Goal: Transaction & Acquisition: Obtain resource

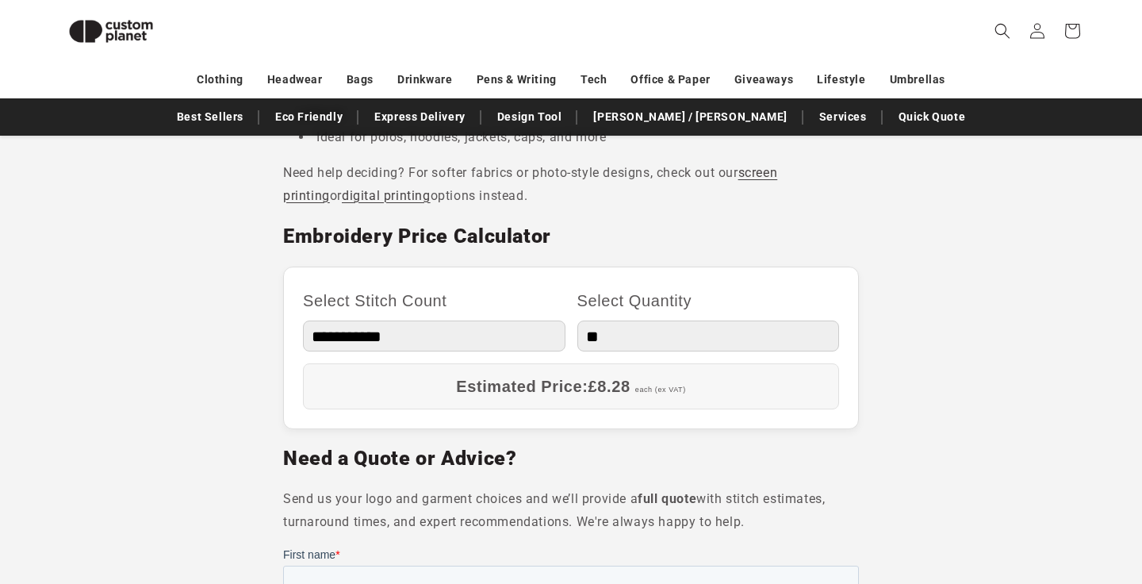
scroll to position [847, 0]
click at [505, 336] on select "**********" at bounding box center [434, 336] width 263 height 31
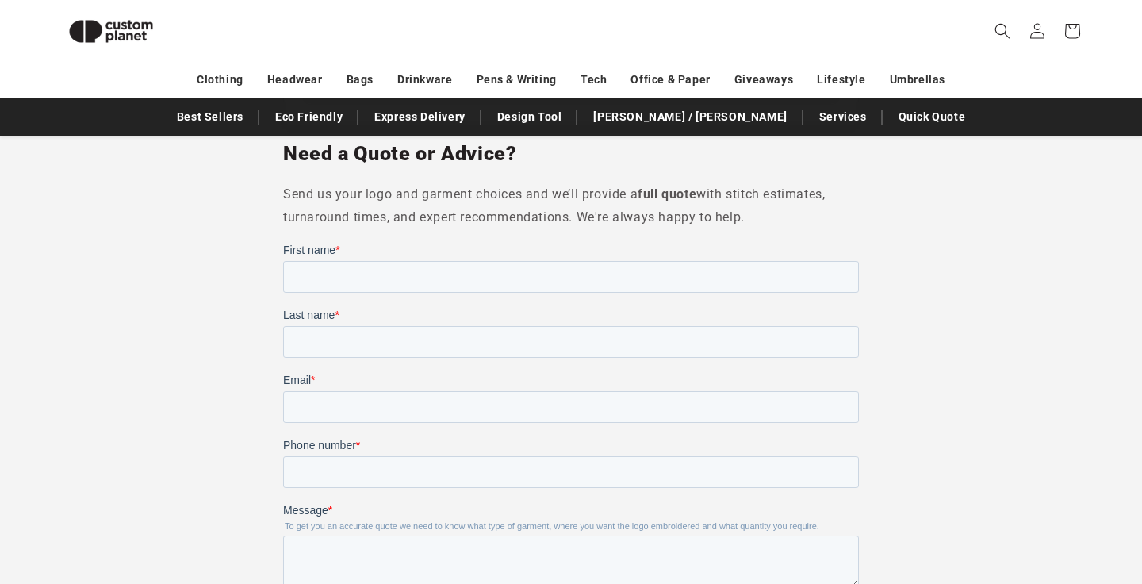
scroll to position [1143, 0]
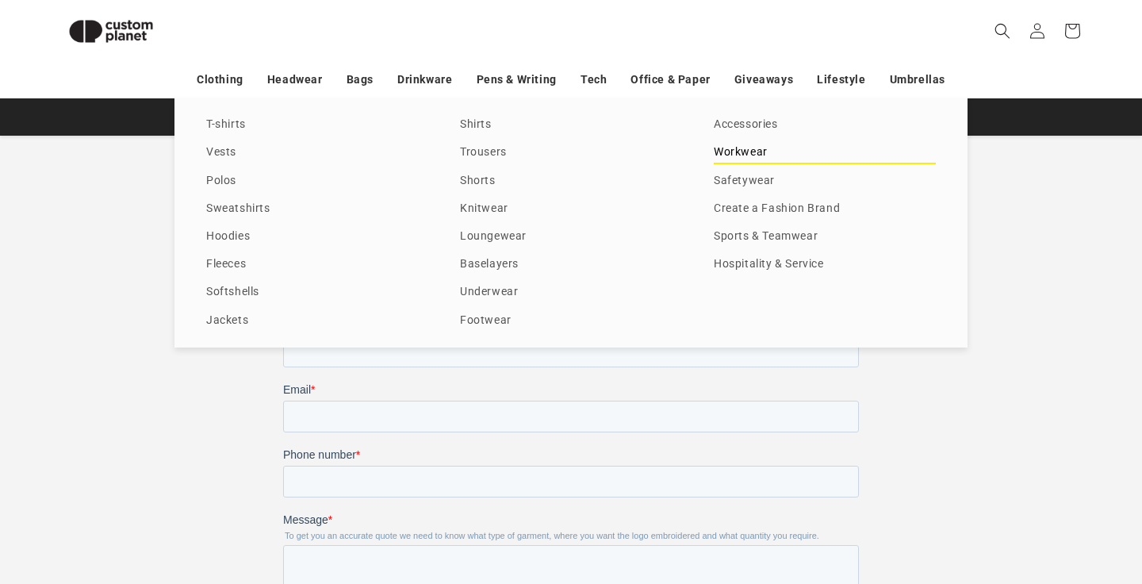
click at [729, 146] on link "Workwear" at bounding box center [825, 152] width 222 height 21
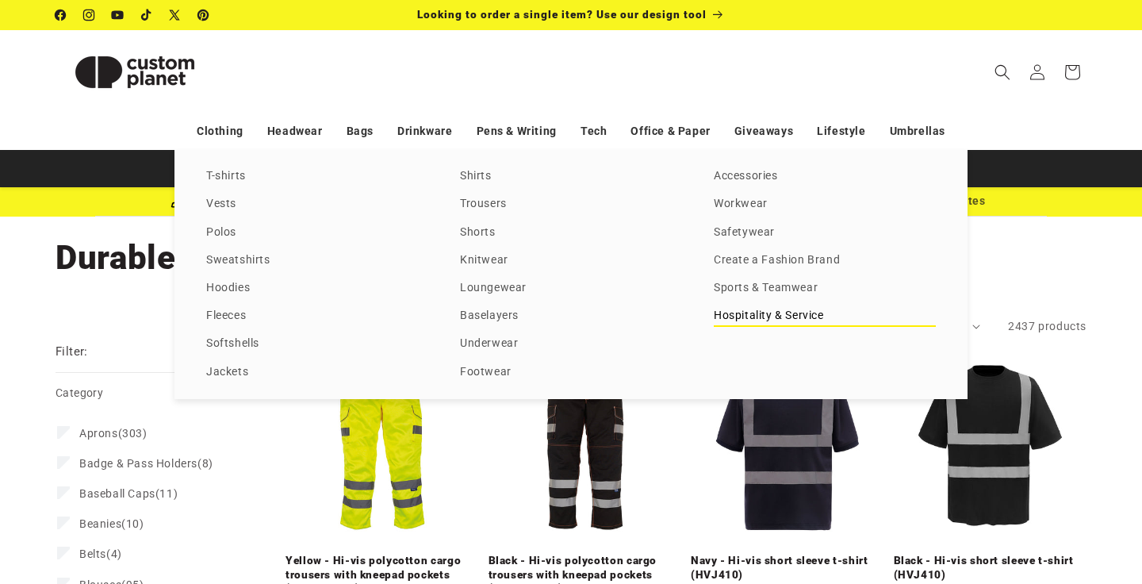
click at [798, 313] on link "Hospitality & Service" at bounding box center [825, 315] width 222 height 21
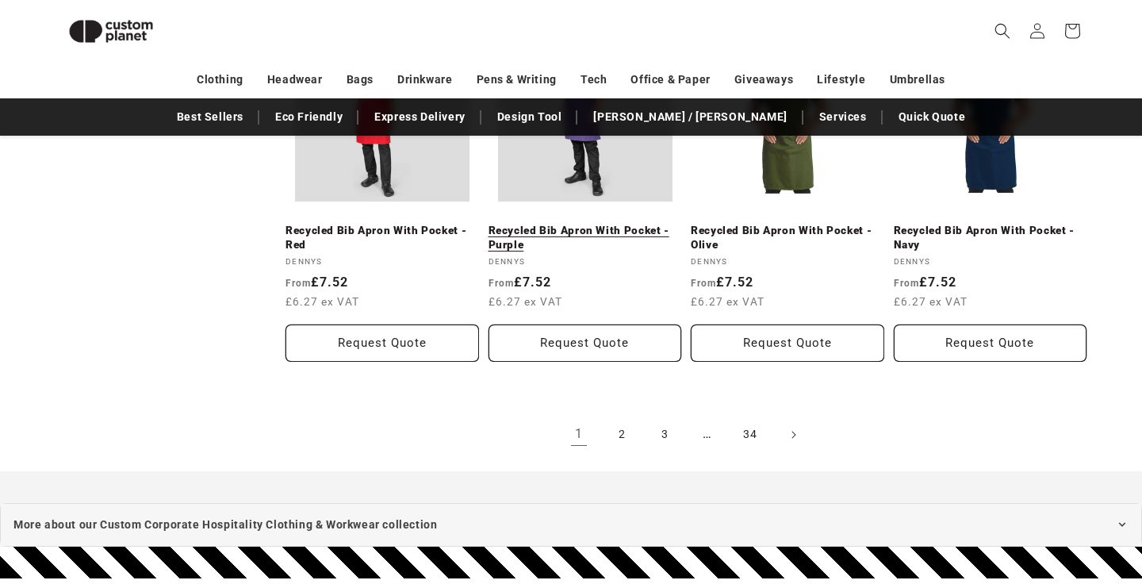
scroll to position [1784, 0]
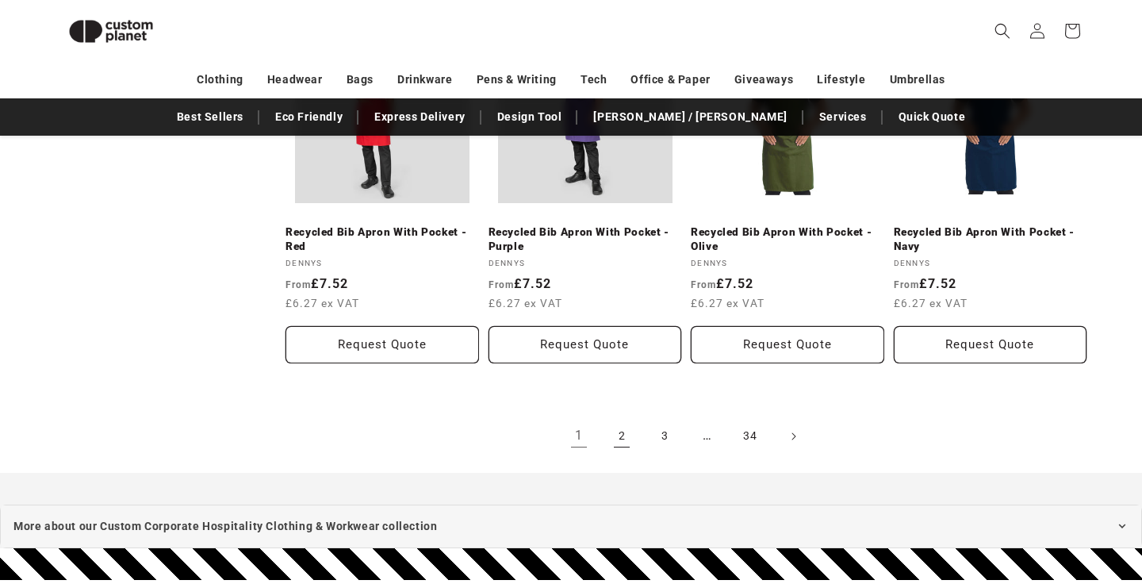
click at [615, 443] on link "2" at bounding box center [622, 436] width 35 height 35
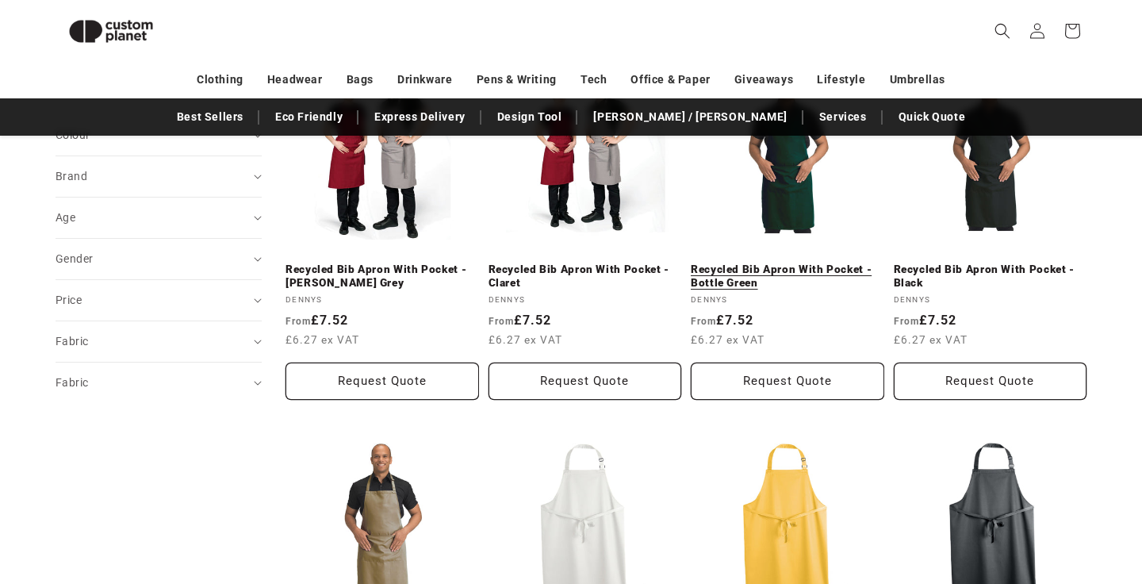
scroll to position [705, 0]
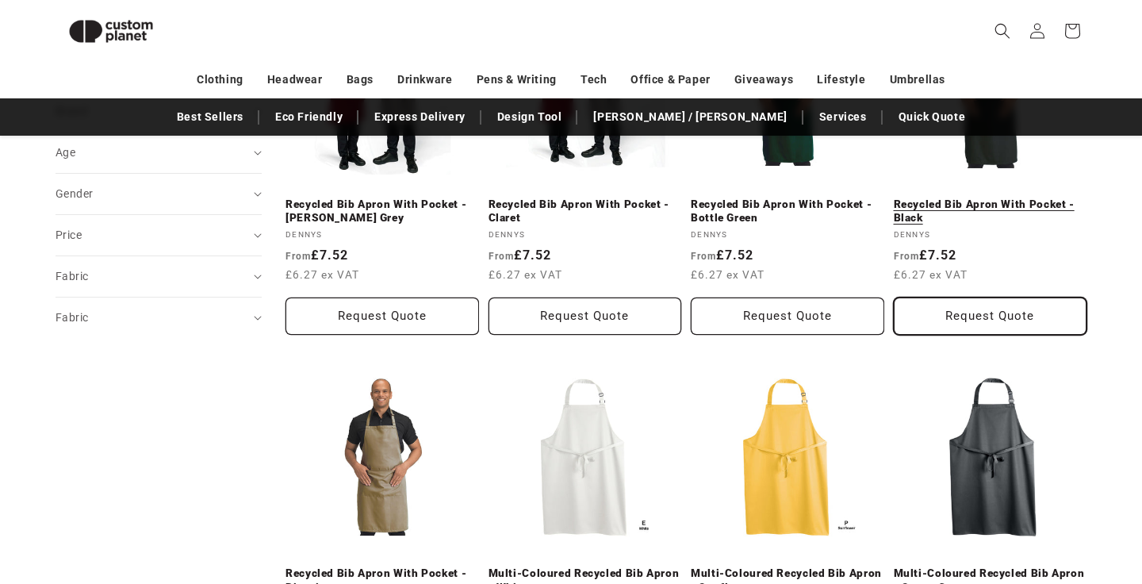
click at [989, 324] on button "Request Quote" at bounding box center [991, 316] width 194 height 37
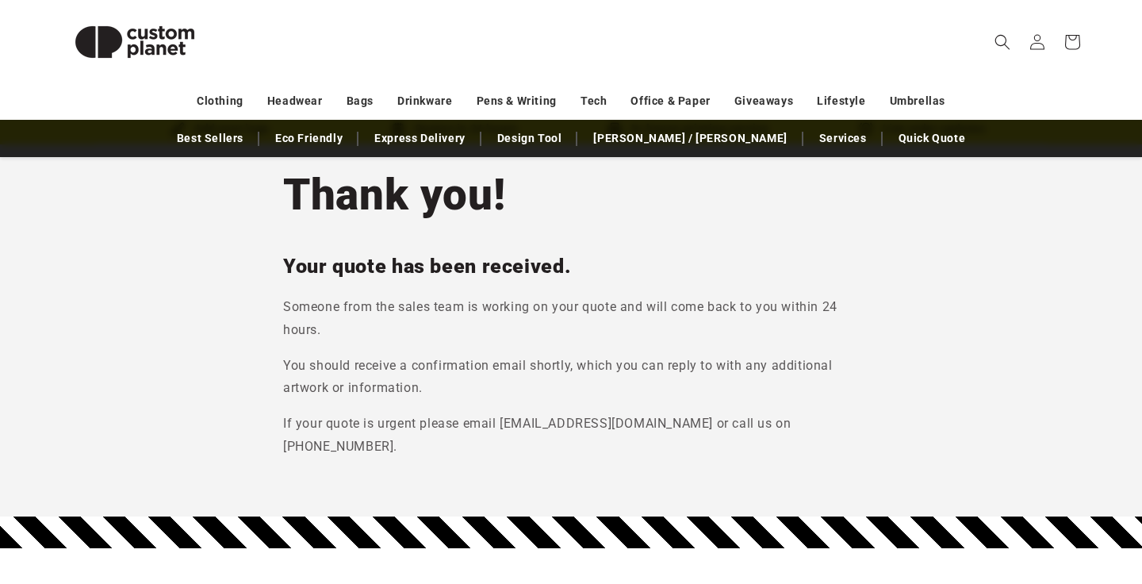
scroll to position [79, 0]
